Goal: Navigation & Orientation: Find specific page/section

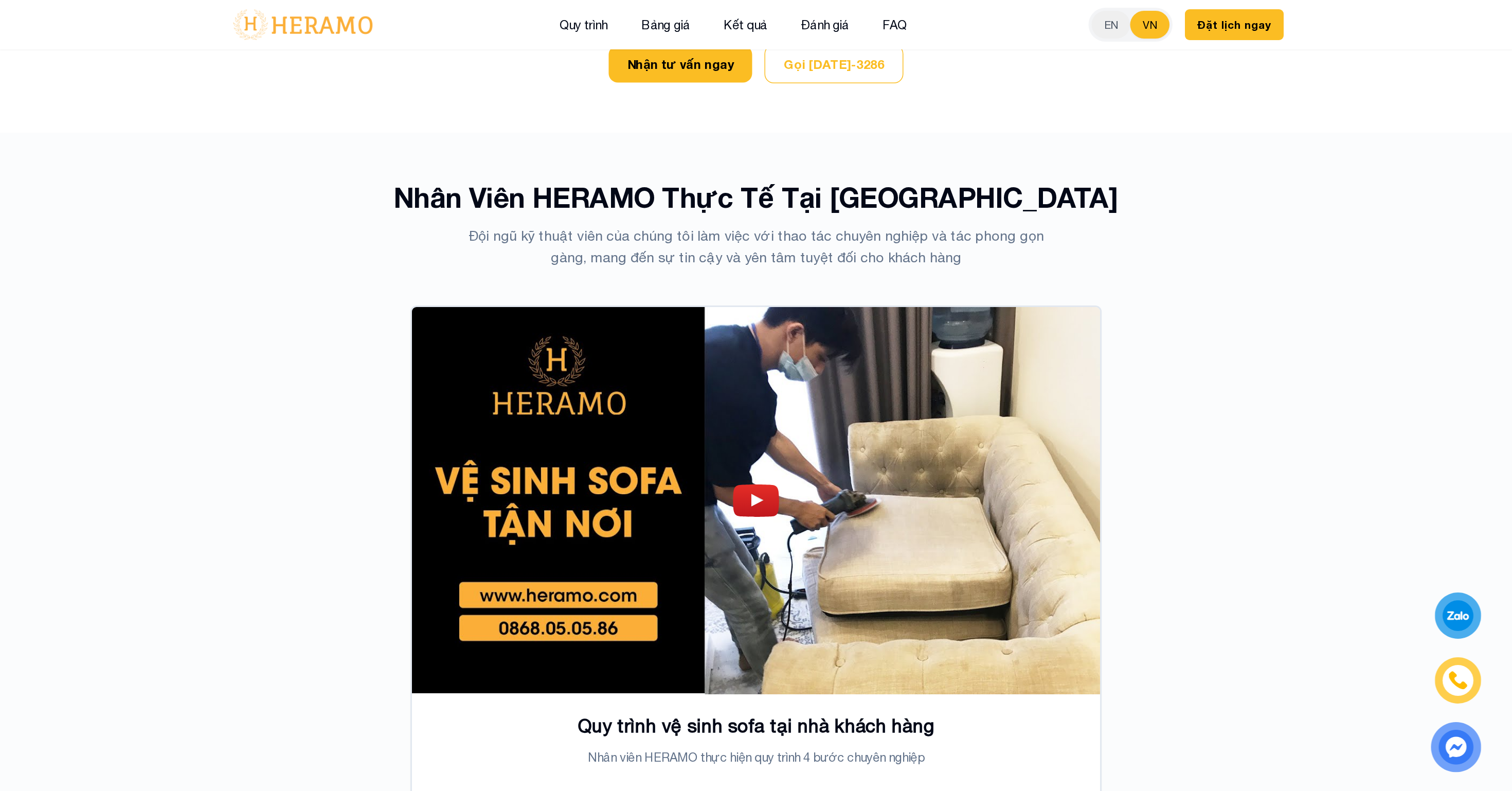
scroll to position [3104, 0]
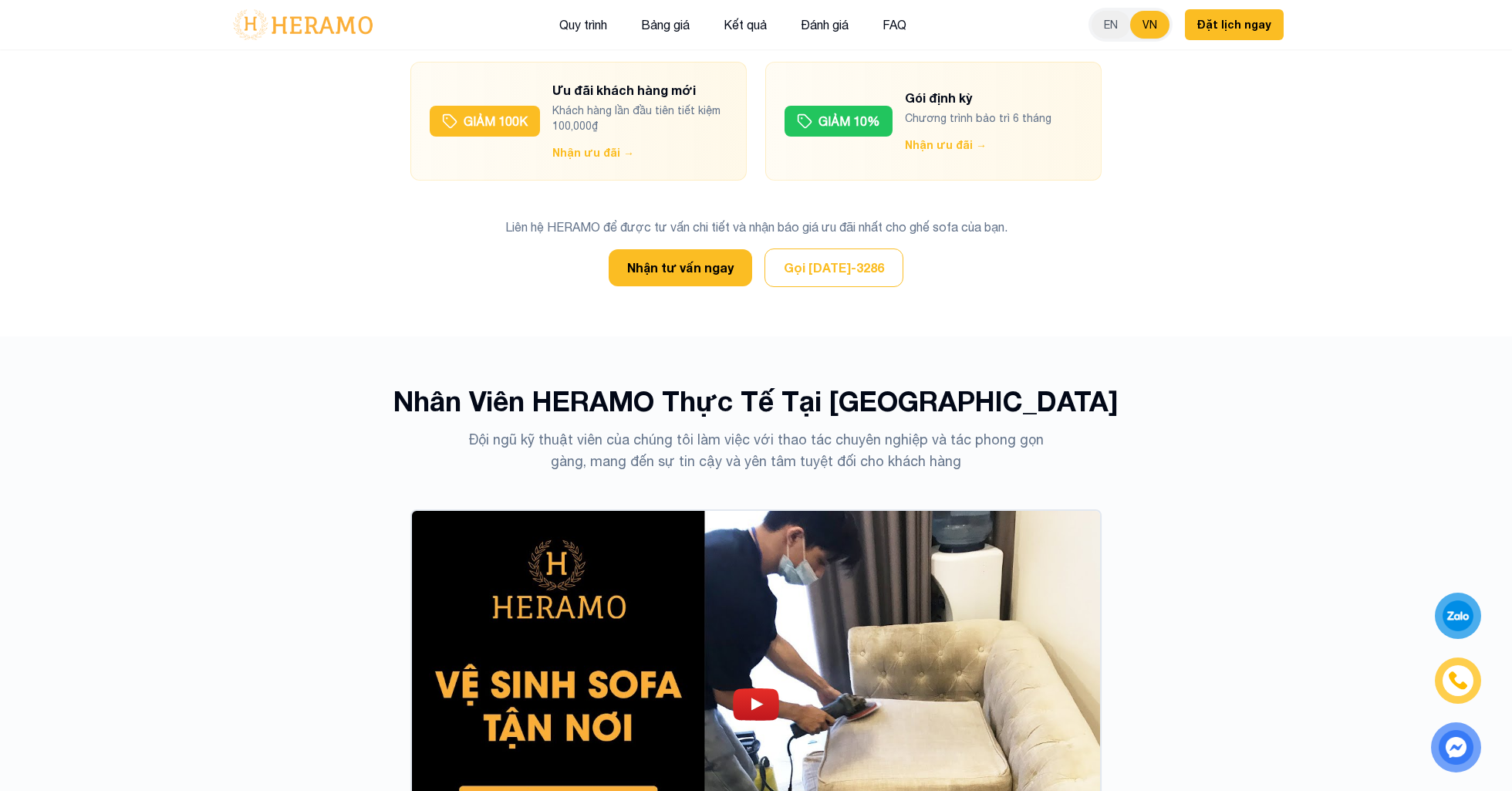
click at [332, 15] on img at bounding box center [302, 24] width 149 height 32
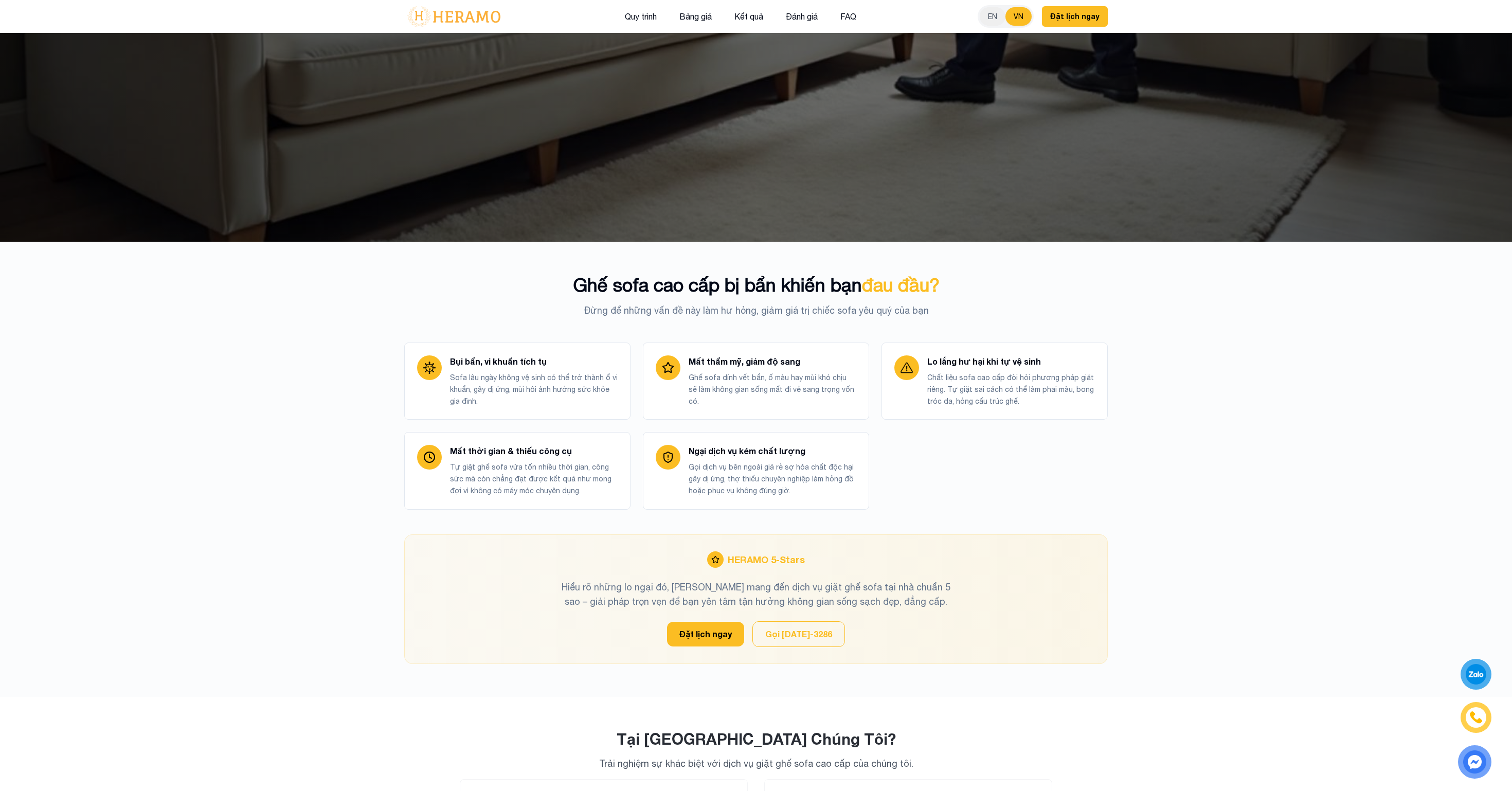
scroll to position [0, 0]
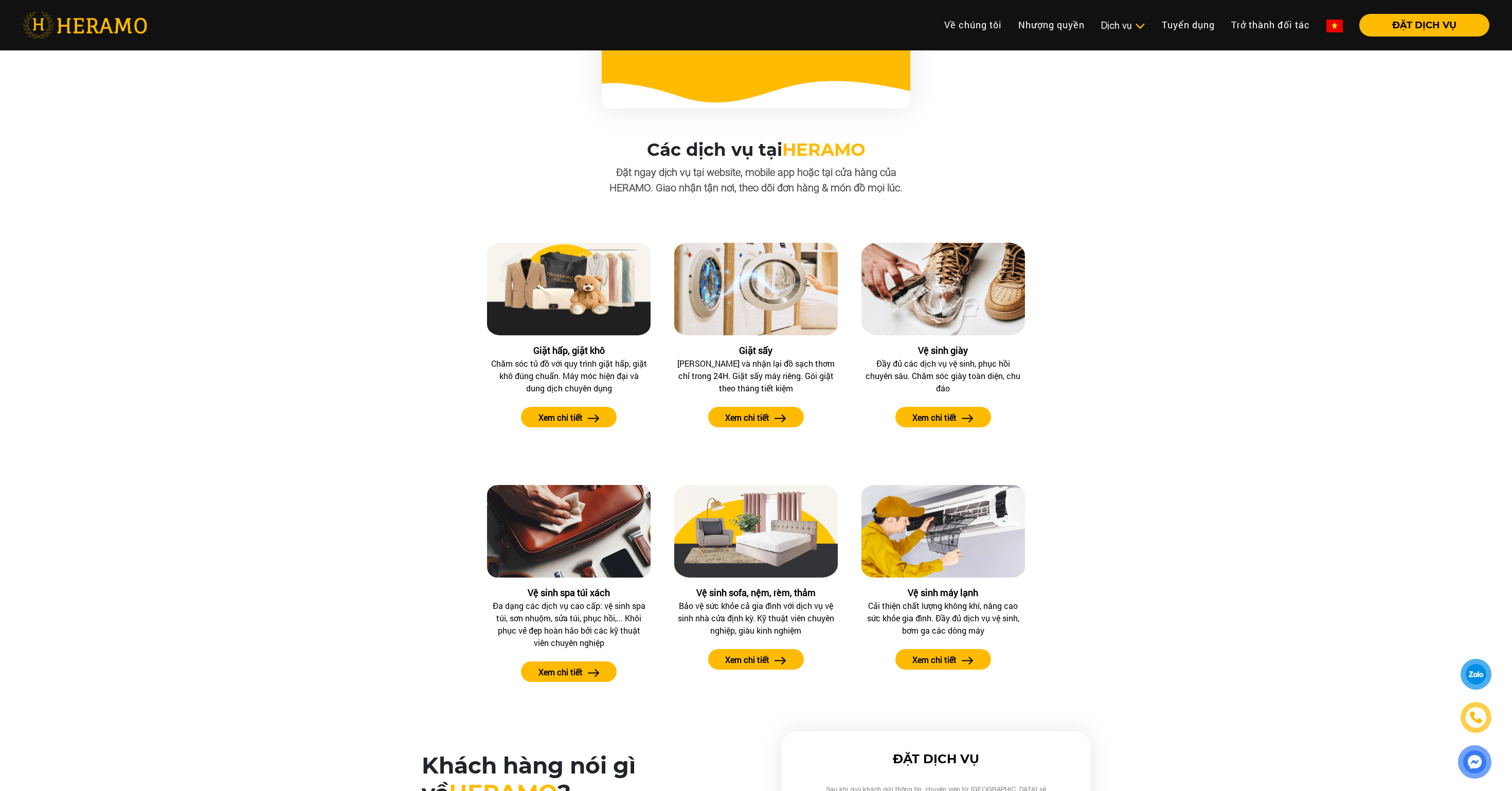
scroll to position [823, 0]
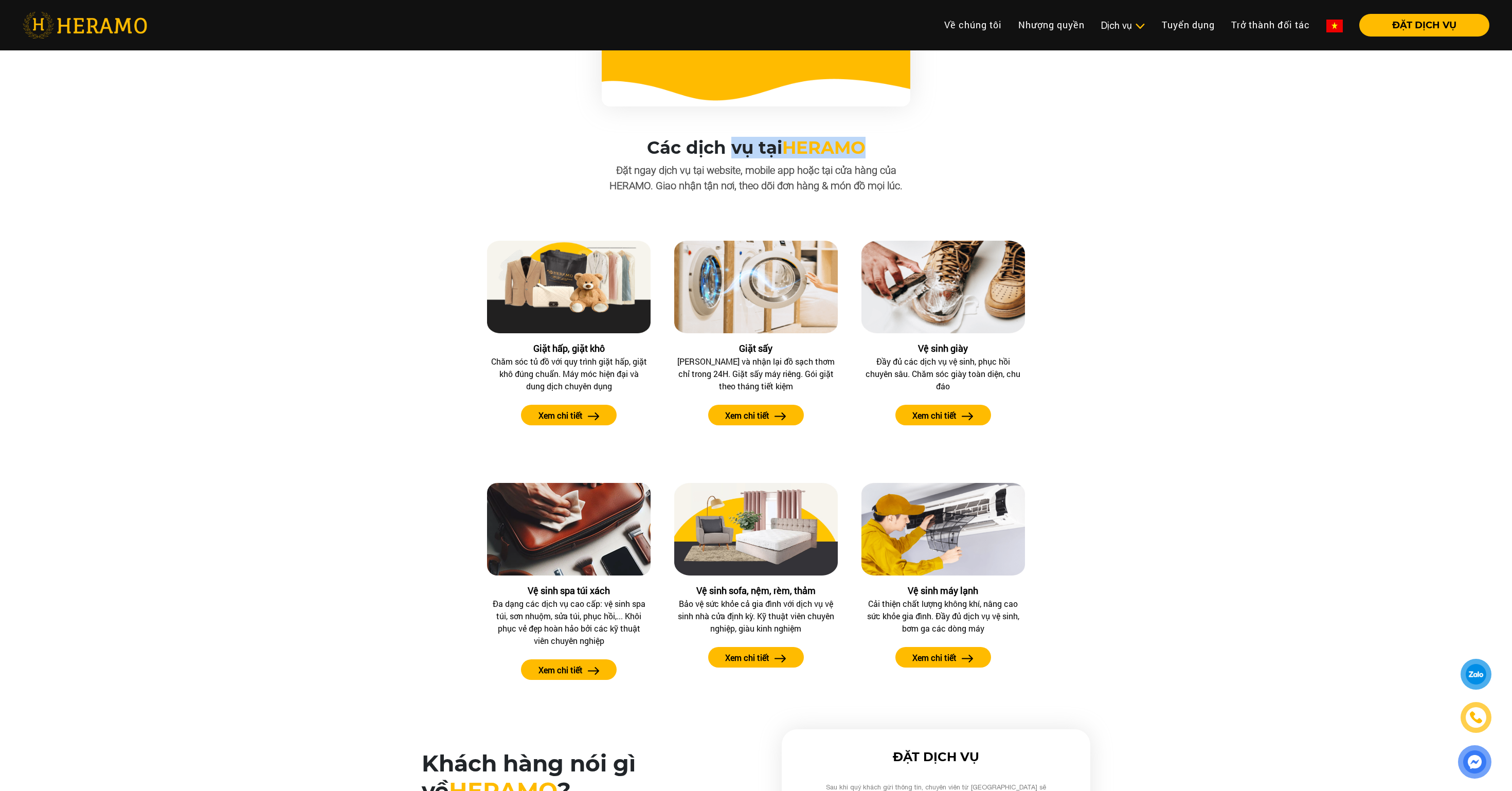
drag, startPoint x: 646, startPoint y: 148, endPoint x: 882, endPoint y: 148, distance: 236.0
click at [882, 148] on h3 "Các dịch vụ tại [GEOGRAPHIC_DATA]" at bounding box center [756, 148] width 309 height 21
copy h3 "Các dịch vụ tại [GEOGRAPHIC_DATA]"
click at [1008, 260] on div "Các dịch vụ tại [GEOGRAPHIC_DATA] Đặt ngay dịch vụ tại website, mobile app hoặc…" at bounding box center [756, 418] width 1496 height 561
click at [342, 205] on div "Các dịch vụ tại [GEOGRAPHIC_DATA] Đặt ngay dịch vụ tại website, mobile app hoặc…" at bounding box center [756, 418] width 1496 height 561
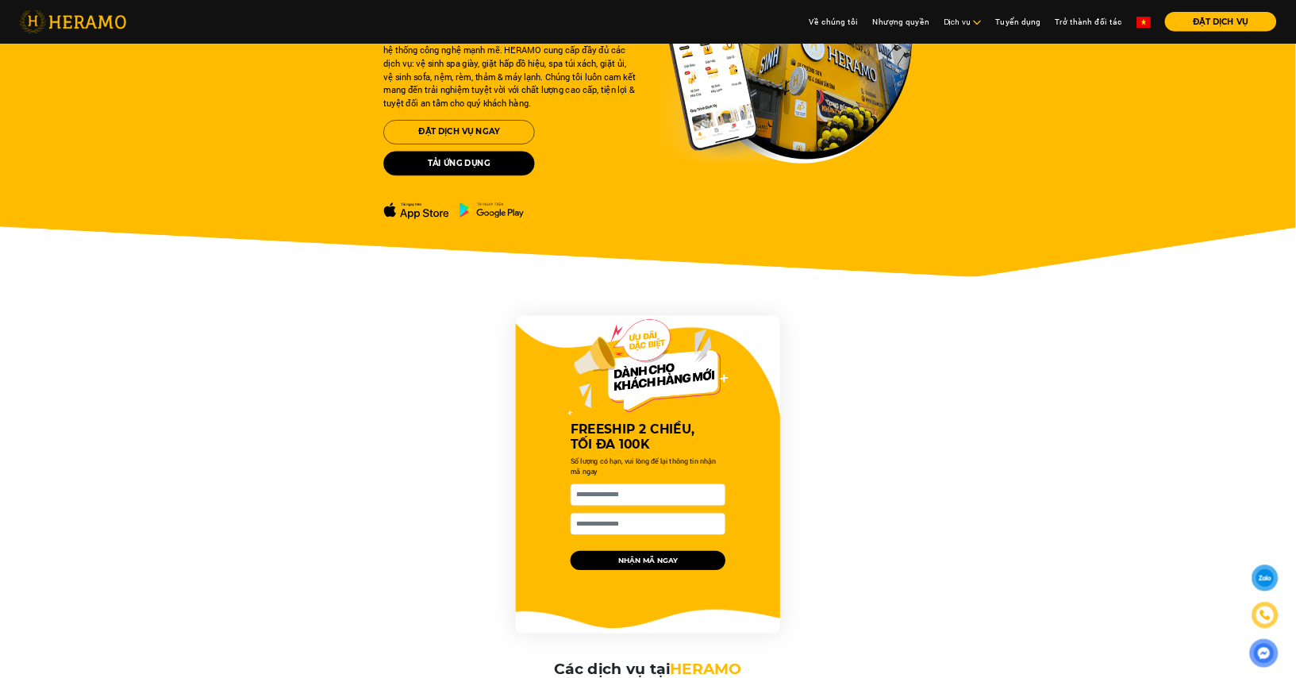
scroll to position [0, 0]
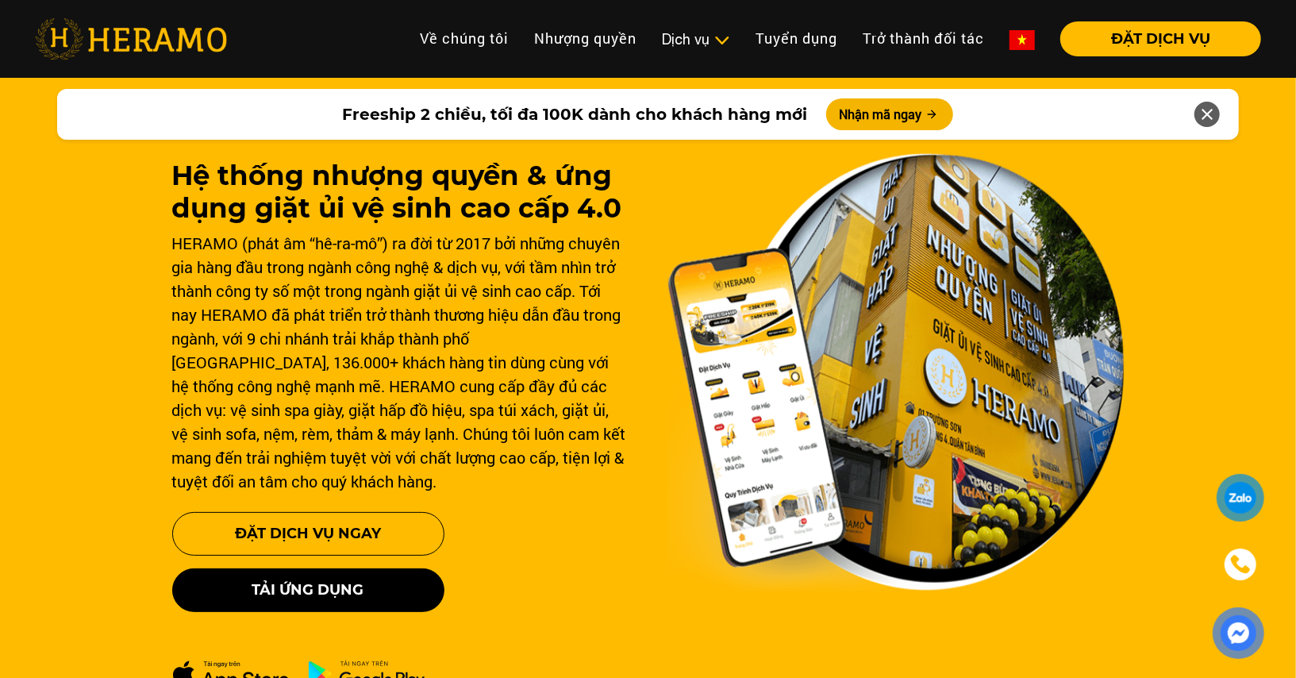
click at [1212, 113] on icon at bounding box center [1207, 114] width 19 height 29
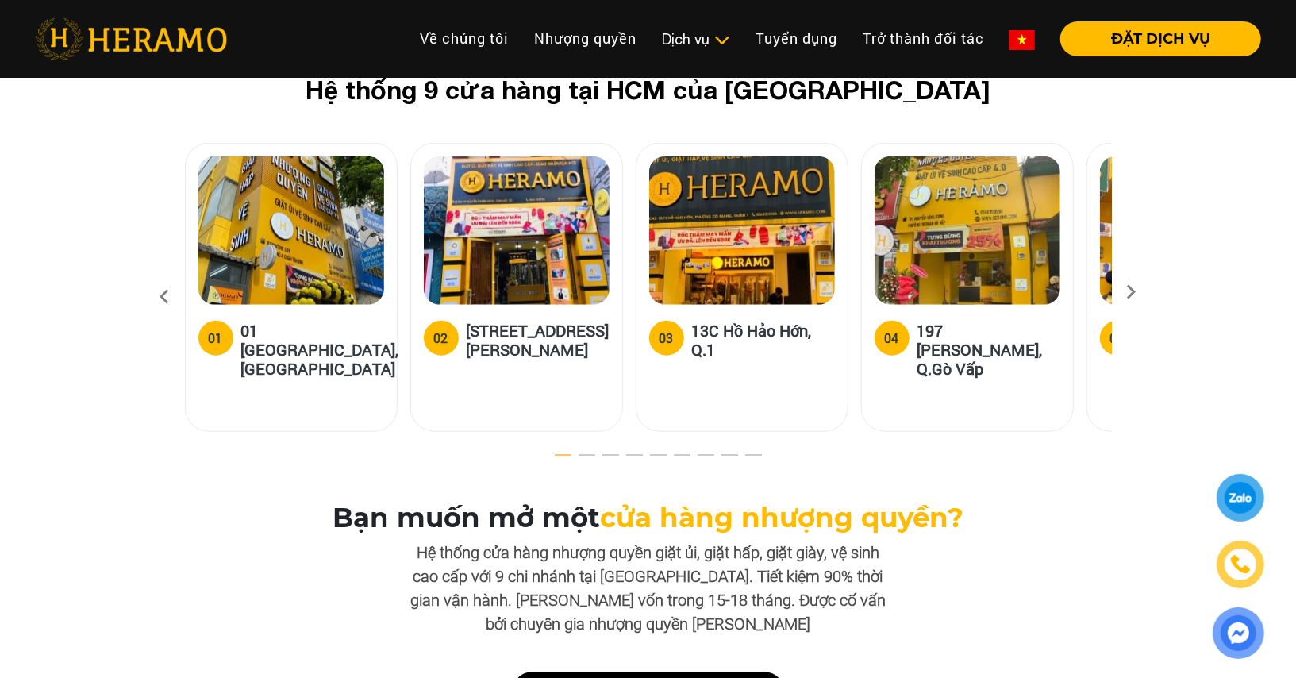
scroll to position [4778, 0]
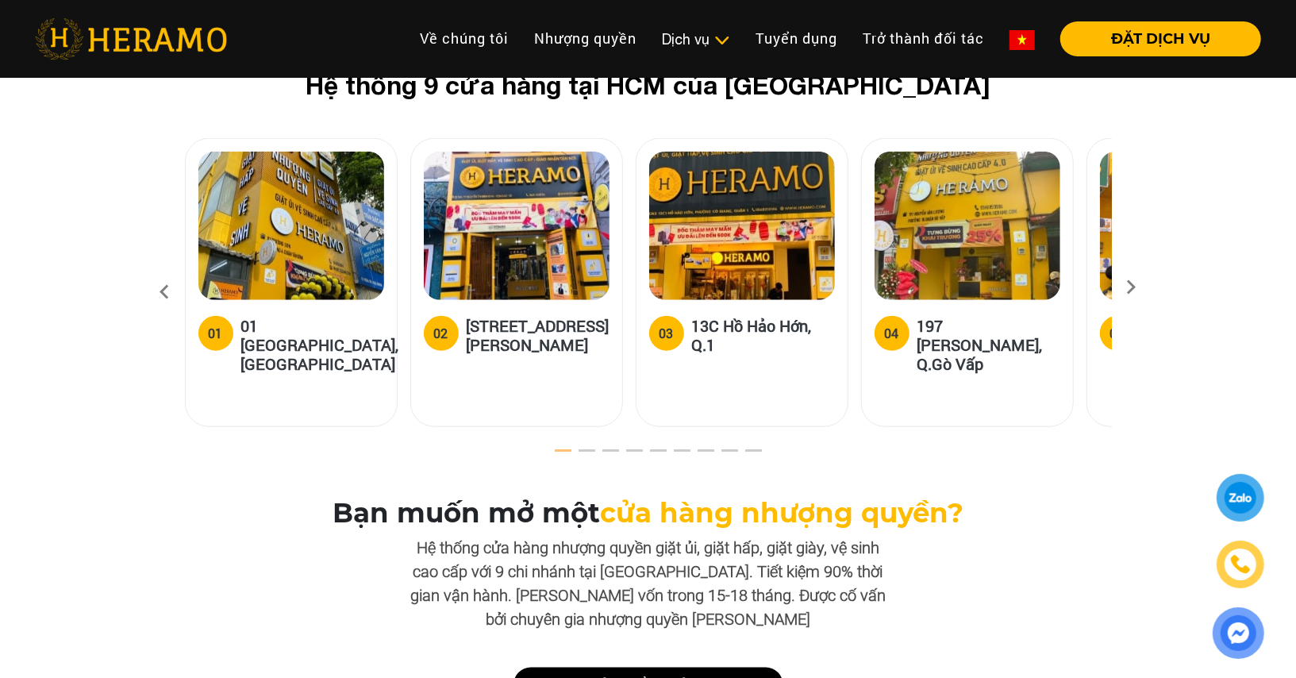
click at [1129, 287] on icon at bounding box center [1131, 292] width 29 height 10
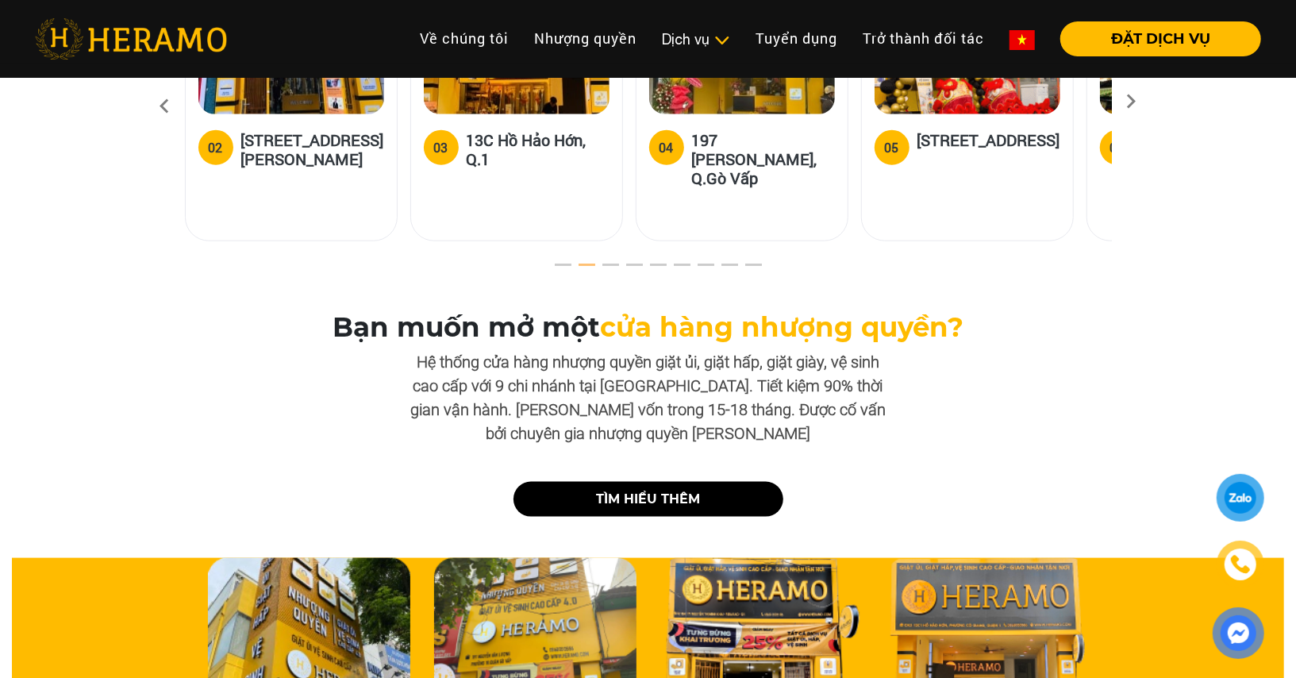
scroll to position [4977, 0]
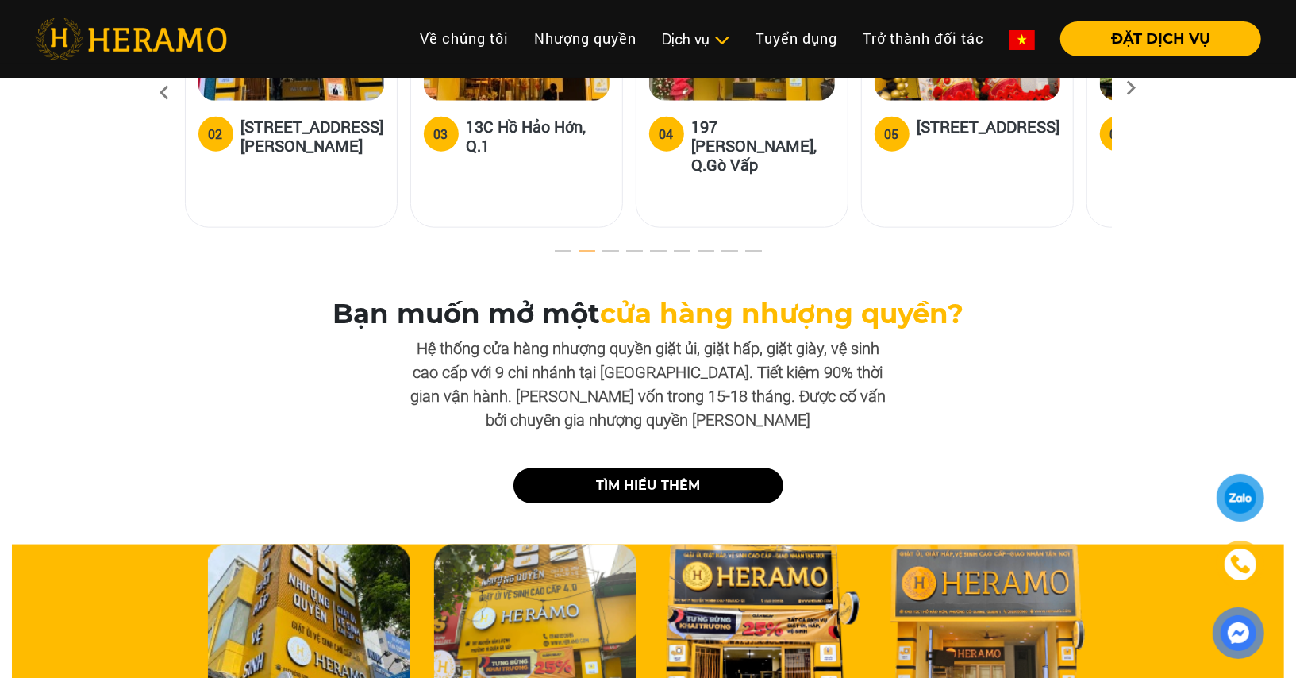
click at [609, 248] on button "3" at bounding box center [601, 256] width 16 height 16
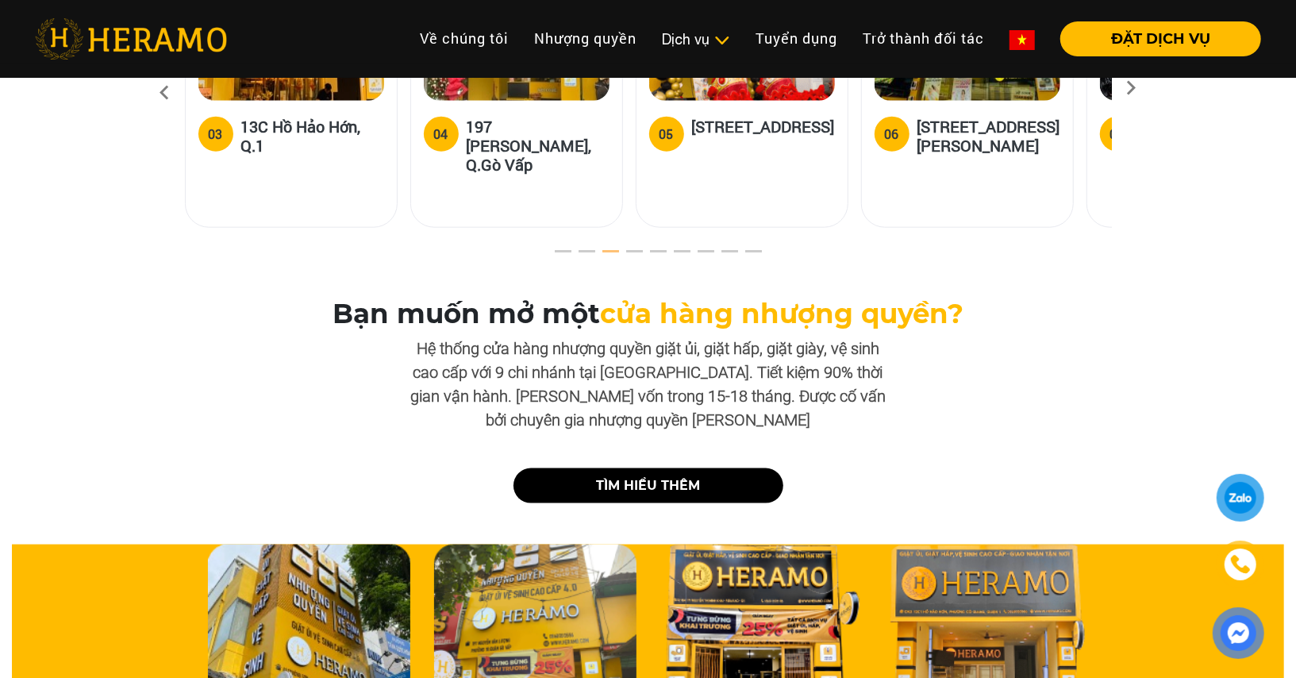
click at [640, 248] on button "5" at bounding box center [648, 256] width 16 height 16
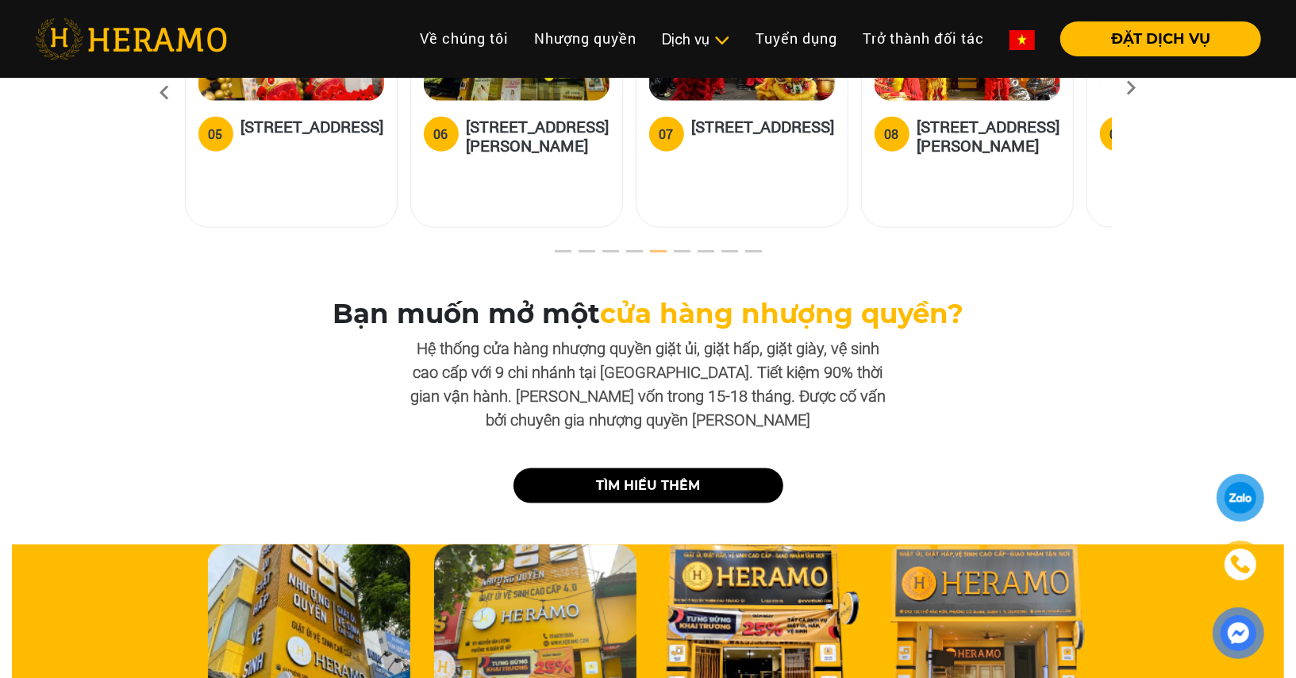
click at [680, 248] on button "6" at bounding box center [672, 256] width 16 height 16
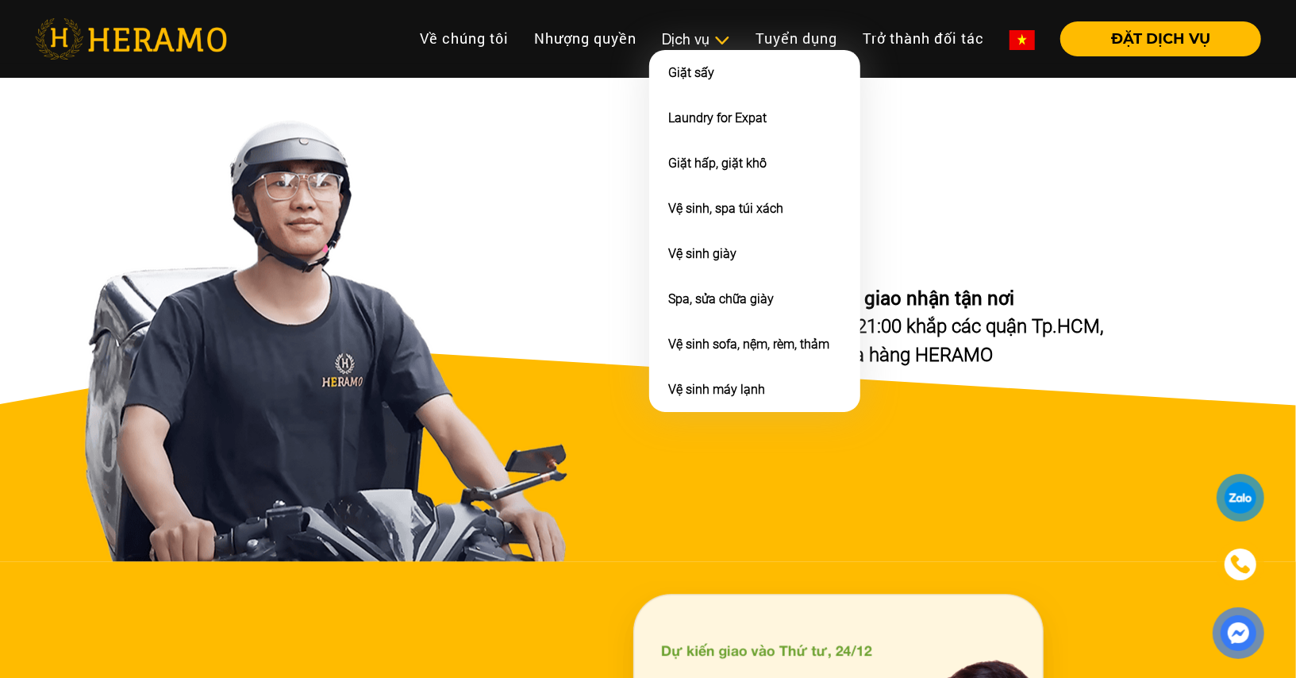
scroll to position [6400, 0]
